Goal: Check status

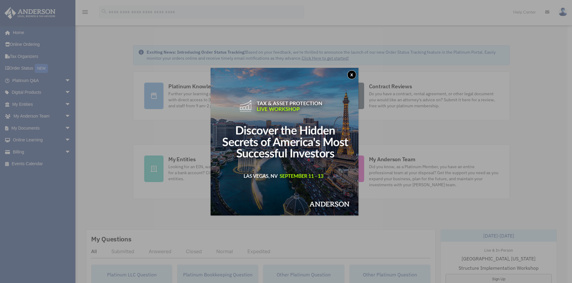
click at [356, 74] on button "x" at bounding box center [351, 74] width 9 height 9
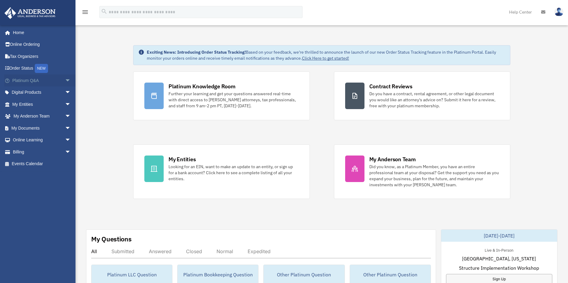
click at [65, 79] on span "arrow_drop_down" at bounding box center [71, 81] width 12 height 12
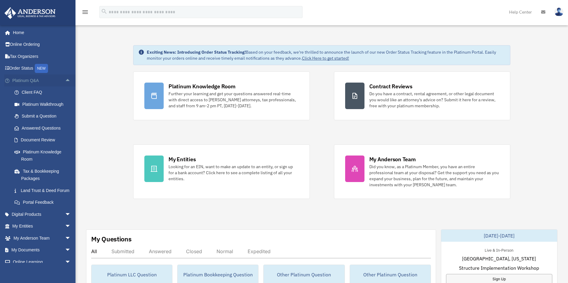
click at [65, 79] on span "arrow_drop_up" at bounding box center [71, 81] width 12 height 12
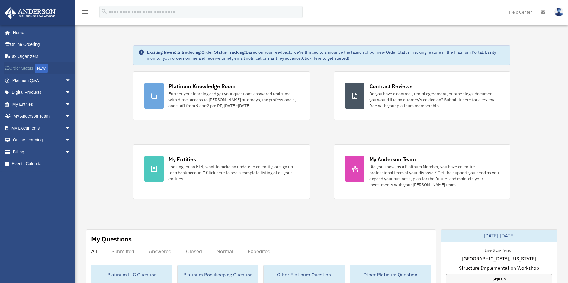
click at [26, 69] on link "Order Status NEW" at bounding box center [42, 68] width 76 height 12
click at [40, 67] on div "NEW" at bounding box center [41, 68] width 13 height 9
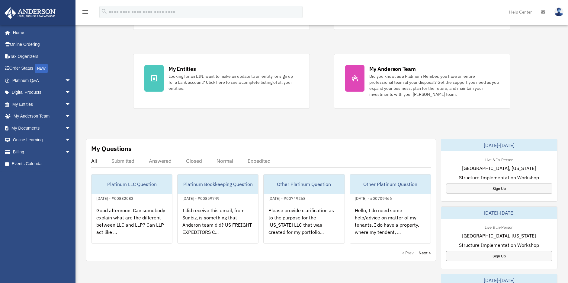
scroll to position [90, 0]
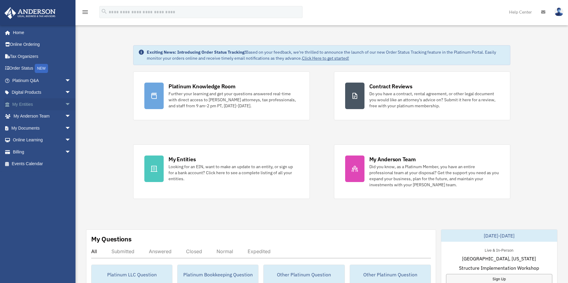
click at [65, 103] on span "arrow_drop_down" at bounding box center [71, 104] width 12 height 12
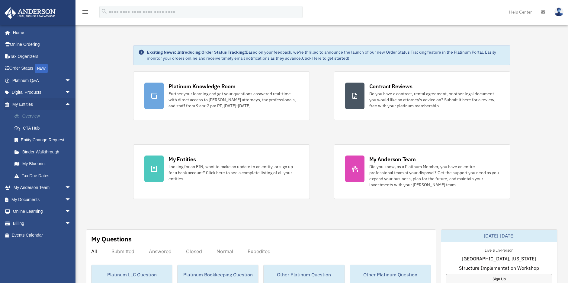
click at [34, 116] on link "Overview" at bounding box center [44, 116] width 72 height 12
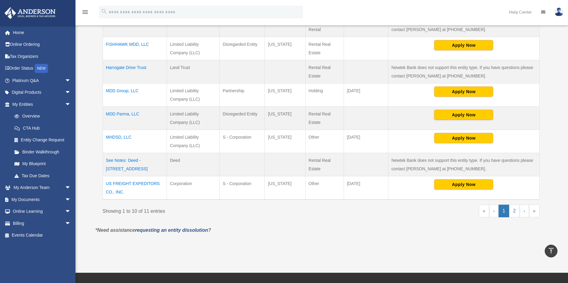
scroll to position [211, 0]
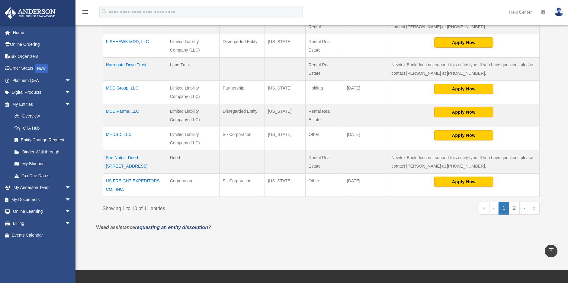
click at [120, 135] on td "MHDSD, LLC" at bounding box center [135, 138] width 64 height 23
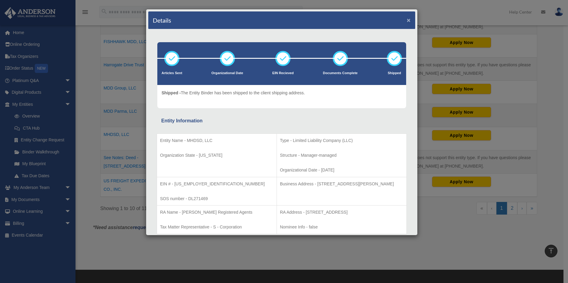
click at [406, 21] on button "×" at bounding box center [408, 20] width 4 height 6
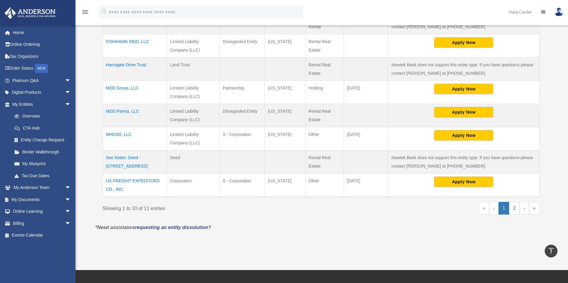
click at [113, 133] on td "MHDSD, LLC" at bounding box center [135, 138] width 64 height 23
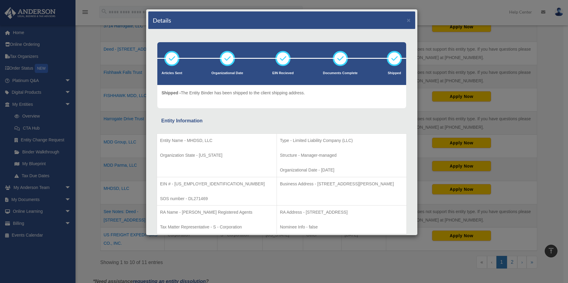
scroll to position [151, 0]
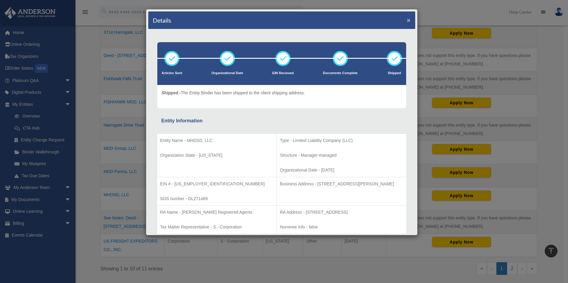
click at [406, 21] on button "×" at bounding box center [408, 20] width 4 height 6
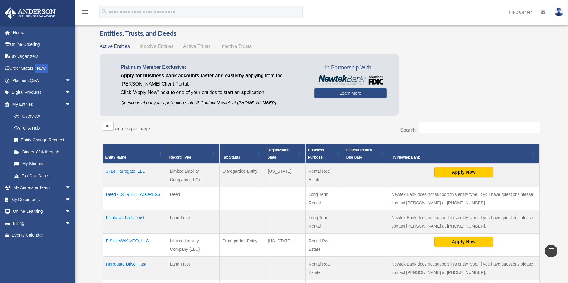
scroll to position [0, 0]
